Goal: Find specific page/section: Find specific page/section

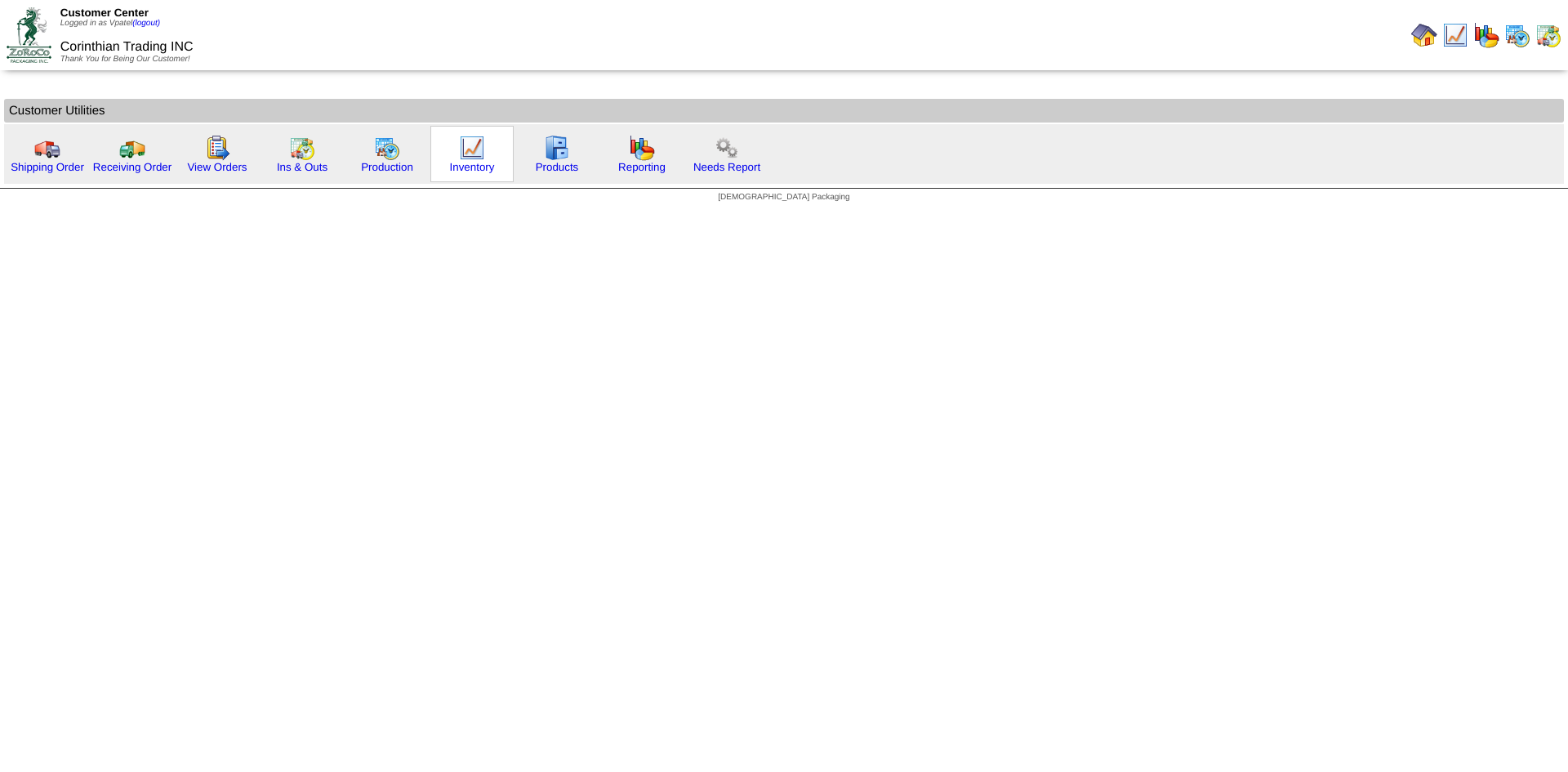
click at [472, 157] on img at bounding box center [472, 147] width 26 height 26
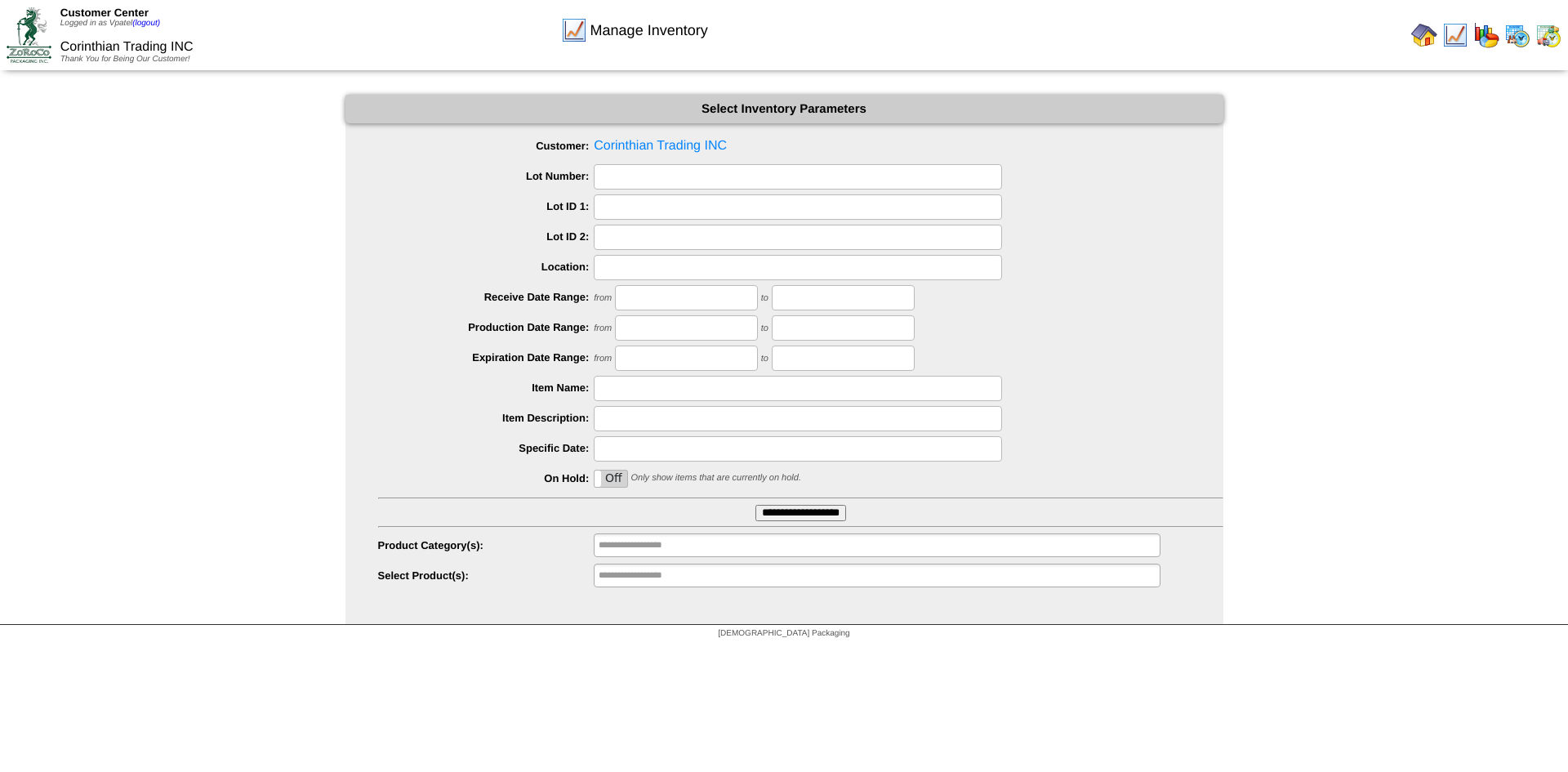
click at [790, 509] on input "**********" at bounding box center [800, 512] width 91 height 16
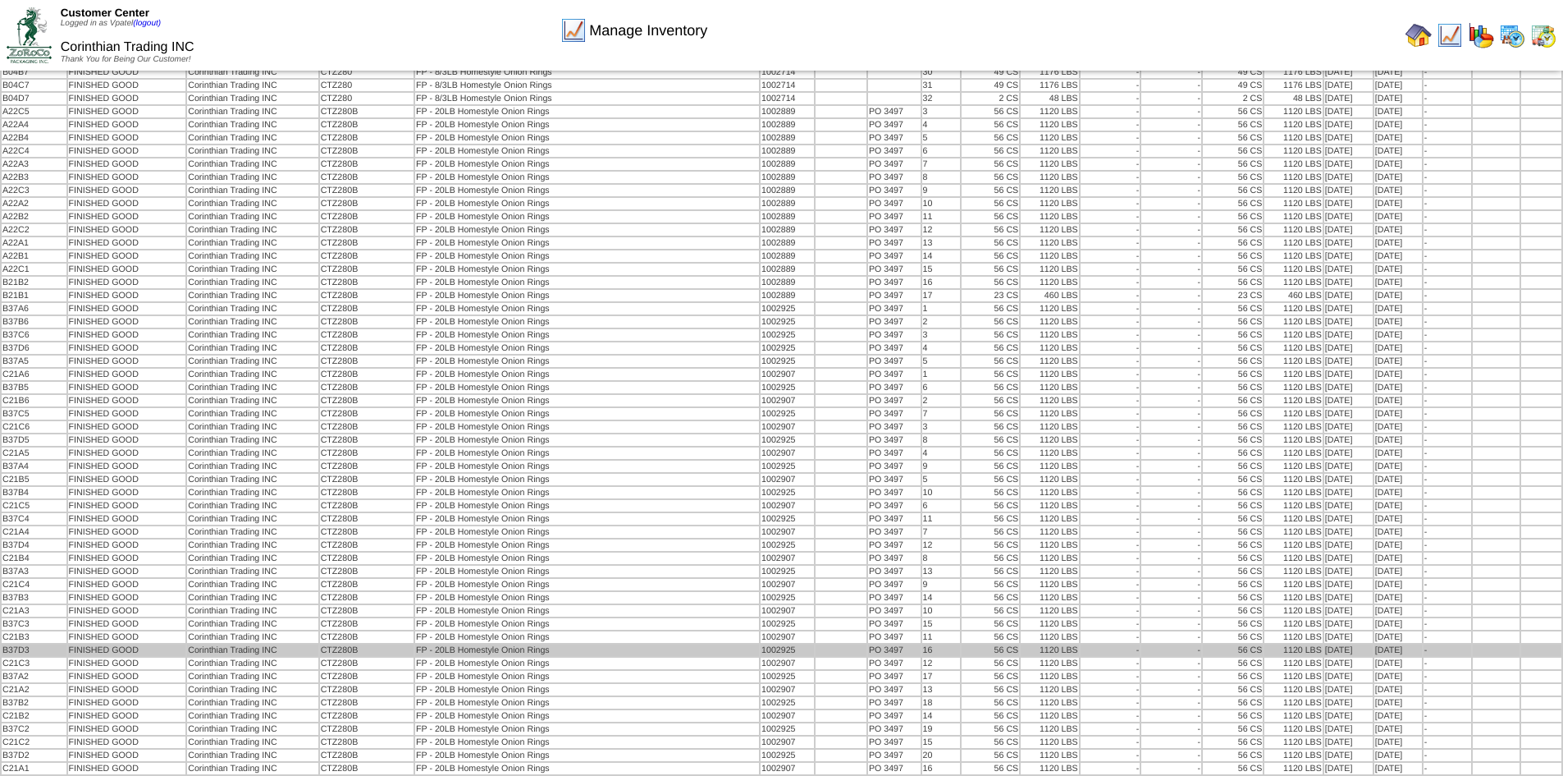
scroll to position [4583, 0]
